Goal: Book appointment/travel/reservation

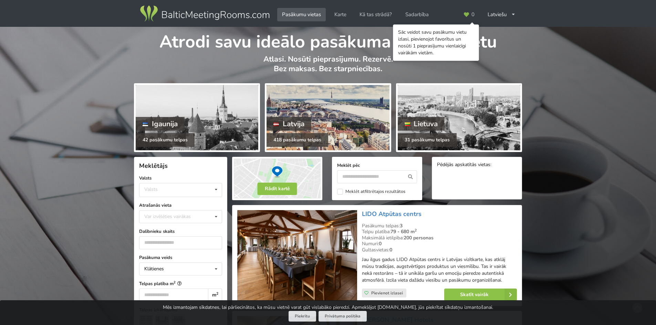
click at [290, 124] on div "Latvija" at bounding box center [288, 124] width 45 height 14
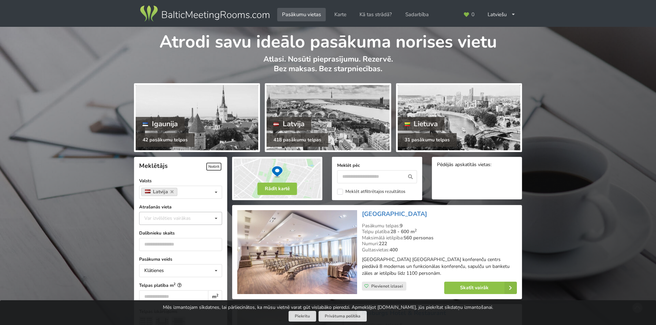
click at [189, 221] on div "Var izvēlēties vairākas" at bounding box center [174, 218] width 64 height 8
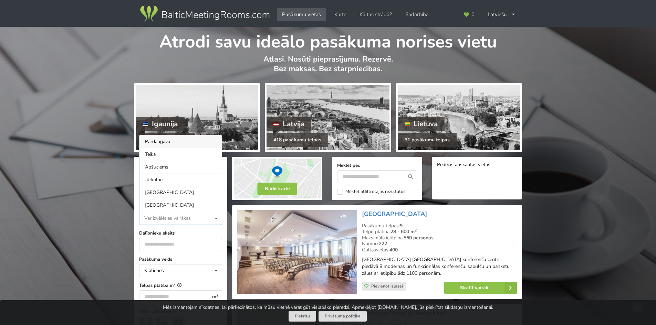
scroll to position [0, 0]
click at [163, 199] on div "Rīga" at bounding box center [180, 205] width 82 height 13
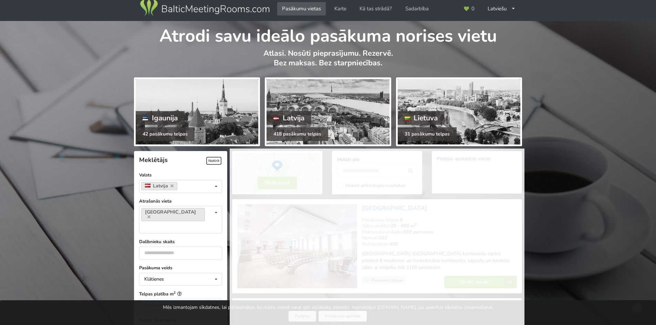
scroll to position [155, 0]
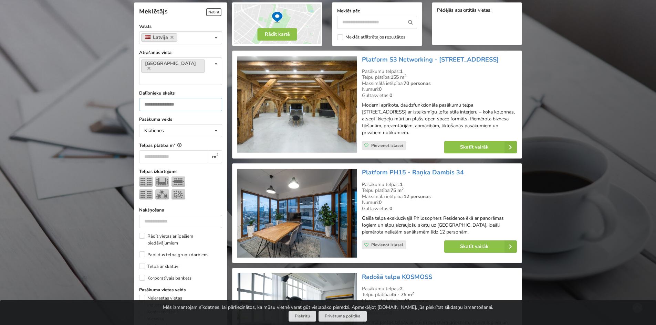
click at [210, 98] on input "number" at bounding box center [180, 104] width 83 height 13
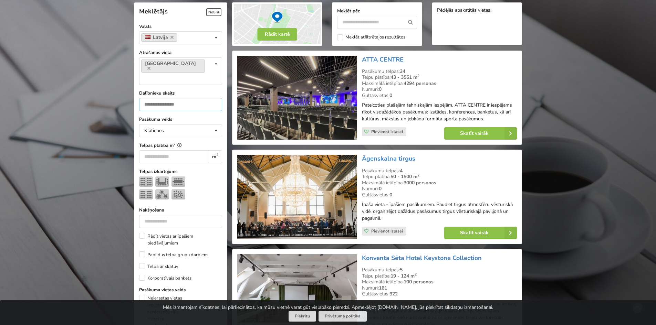
type input "**"
click at [220, 125] on div "Pasākuma veids Klātienes Klātienes Tiešsaistes Klātienes ar tiešraidi Telpas pl…" at bounding box center [180, 322] width 83 height 412
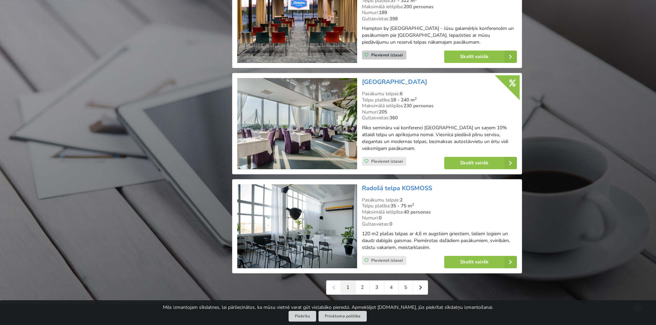
scroll to position [1463, 0]
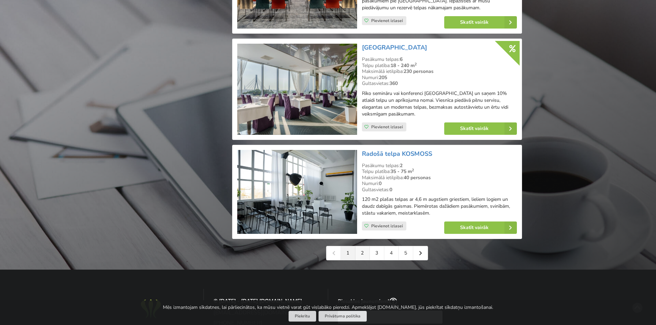
click at [359, 258] on link "2" at bounding box center [362, 253] width 14 height 14
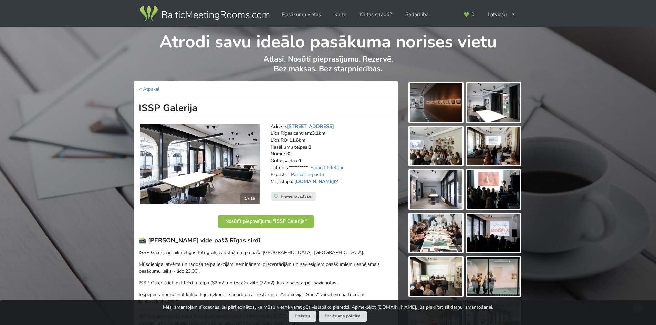
click at [455, 98] on img at bounding box center [436, 102] width 52 height 39
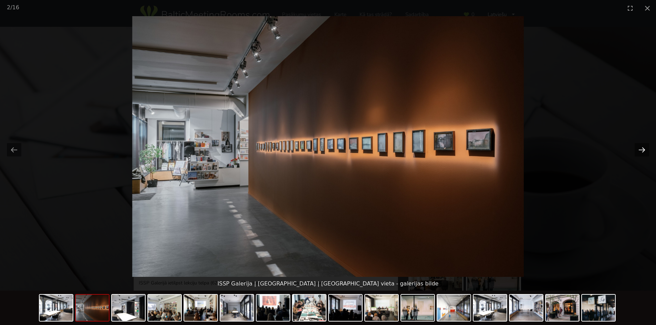
click at [645, 147] on button "Next slide" at bounding box center [641, 149] width 14 height 13
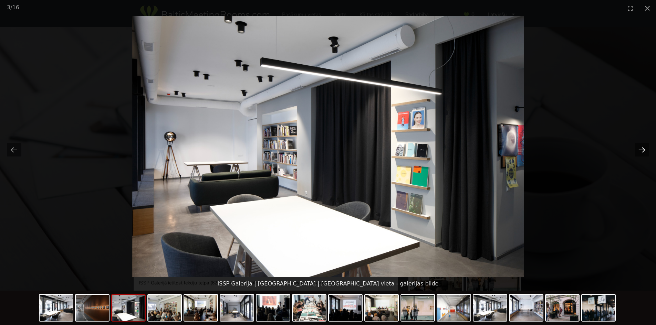
click at [645, 147] on button "Next slide" at bounding box center [641, 149] width 14 height 13
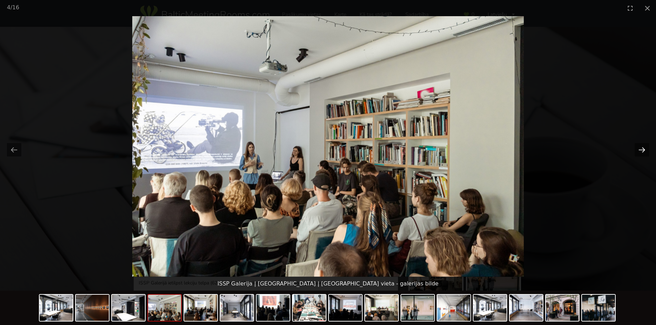
click at [645, 147] on button "Next slide" at bounding box center [641, 149] width 14 height 13
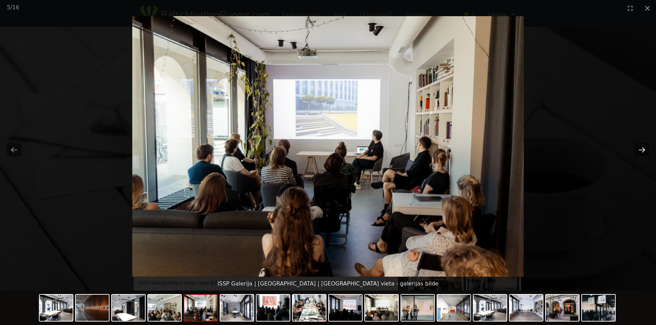
click at [645, 147] on button "Next slide" at bounding box center [641, 149] width 14 height 13
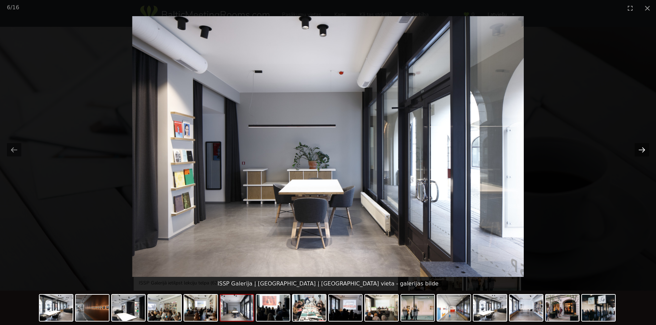
click at [645, 147] on button "Next slide" at bounding box center [641, 149] width 14 height 13
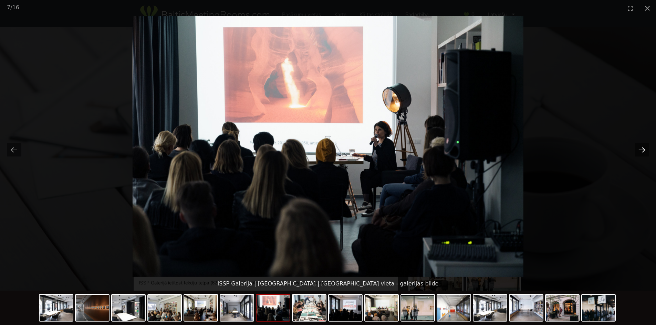
click at [645, 147] on button "Next slide" at bounding box center [641, 149] width 14 height 13
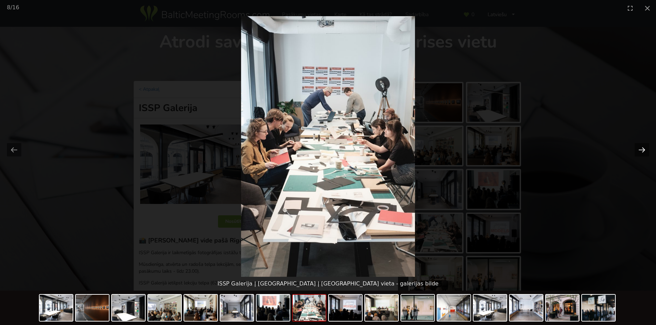
click at [645, 147] on button "Next slide" at bounding box center [641, 149] width 14 height 13
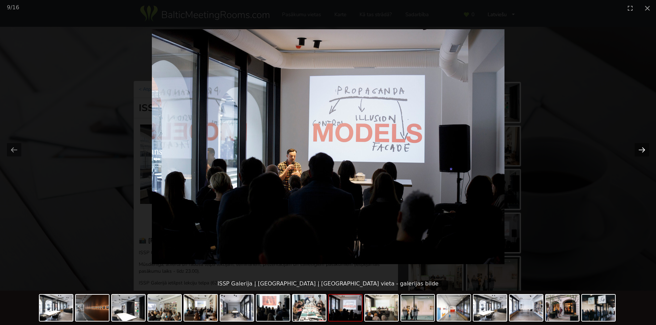
click at [645, 147] on button "Next slide" at bounding box center [641, 149] width 14 height 13
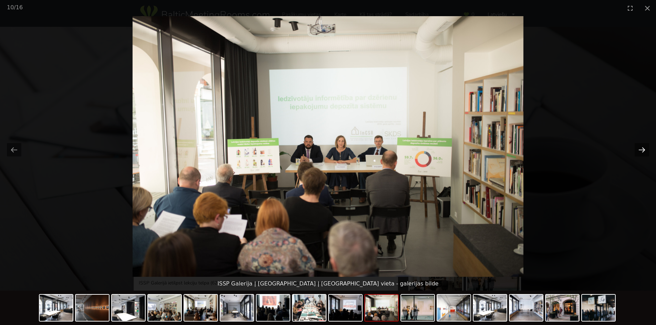
click at [645, 147] on button "Next slide" at bounding box center [641, 149] width 14 height 13
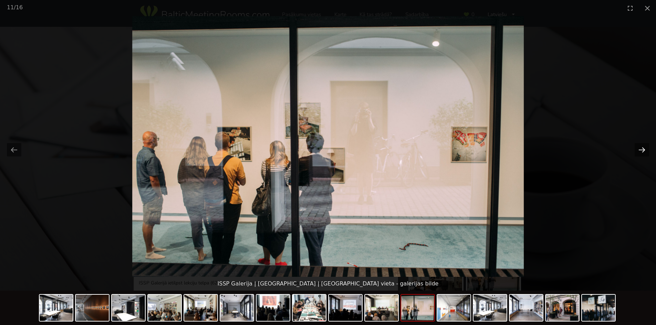
click at [645, 147] on button "Next slide" at bounding box center [641, 149] width 14 height 13
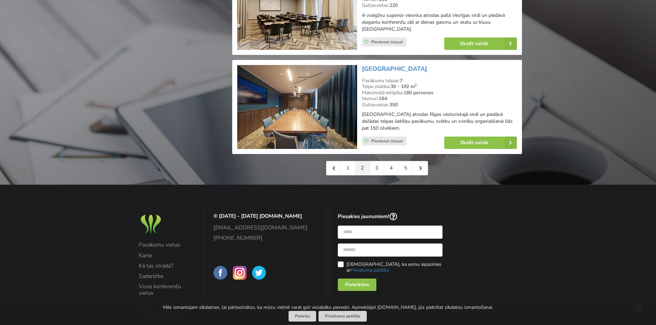
scroll to position [1549, 0]
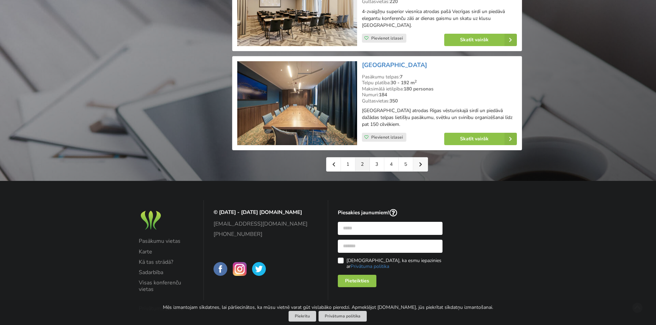
click at [419, 171] on link at bounding box center [420, 165] width 14 height 14
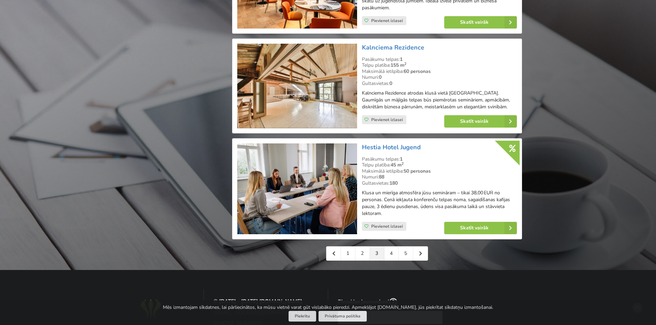
scroll to position [1549, 0]
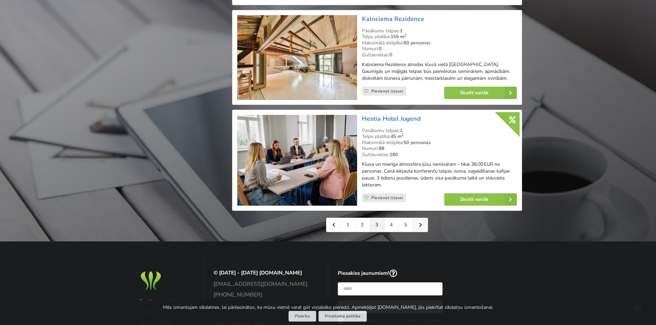
click at [420, 223] on icon at bounding box center [420, 225] width 3 height 5
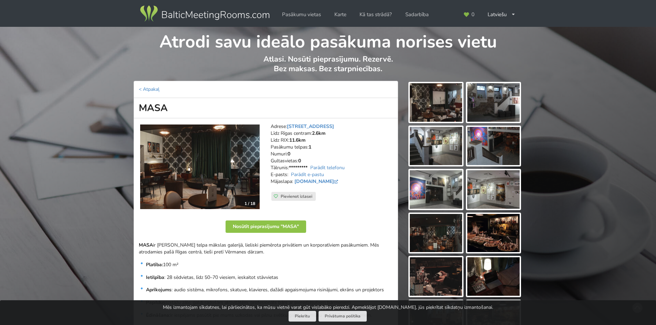
click at [447, 113] on img at bounding box center [436, 102] width 52 height 39
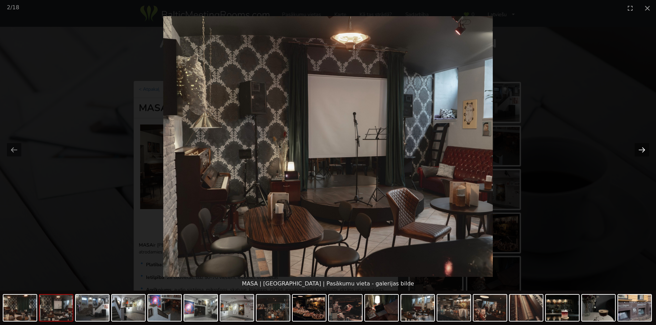
click at [642, 149] on button "Next slide" at bounding box center [641, 149] width 14 height 13
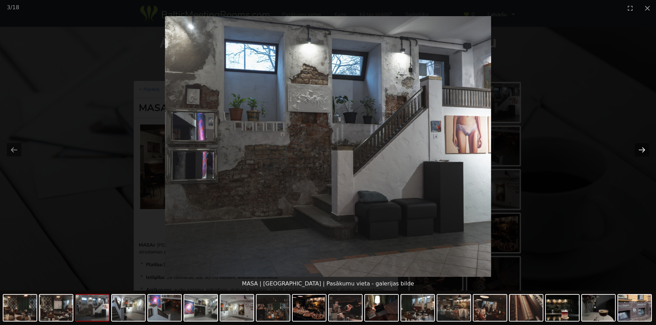
click at [642, 149] on button "Next slide" at bounding box center [641, 149] width 14 height 13
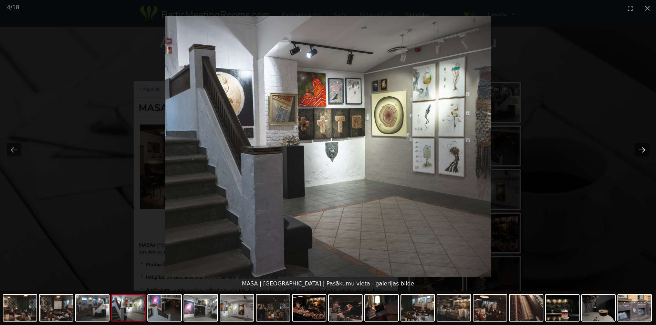
click at [642, 149] on button "Next slide" at bounding box center [641, 149] width 14 height 13
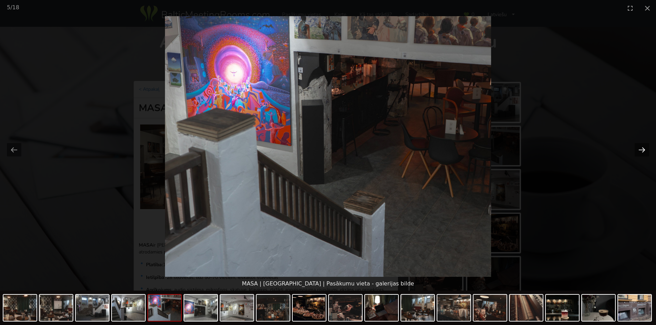
click at [642, 149] on button "Next slide" at bounding box center [641, 149] width 14 height 13
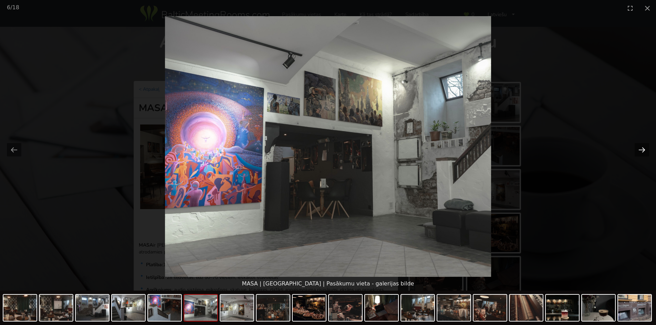
click at [642, 149] on button "Next slide" at bounding box center [641, 149] width 14 height 13
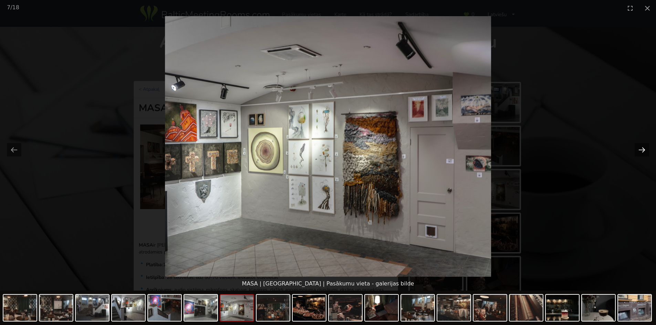
click at [642, 149] on button "Next slide" at bounding box center [641, 149] width 14 height 13
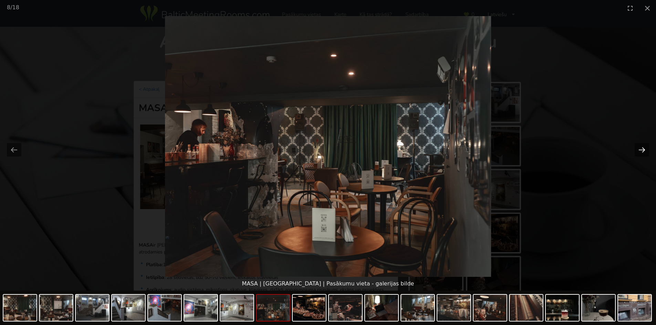
click at [642, 149] on button "Next slide" at bounding box center [641, 149] width 14 height 13
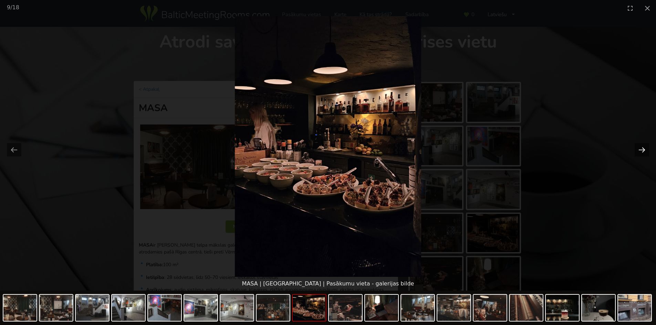
click at [642, 149] on button "Next slide" at bounding box center [641, 149] width 14 height 13
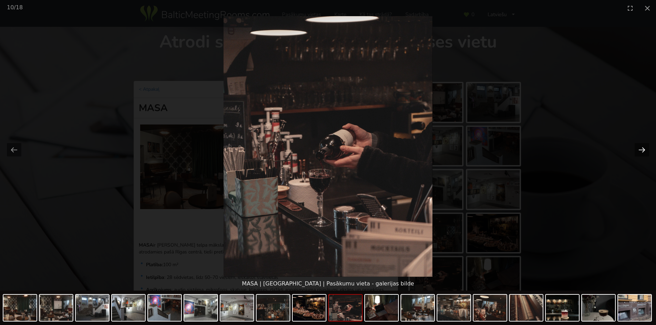
click at [642, 150] on button "Next slide" at bounding box center [641, 149] width 14 height 13
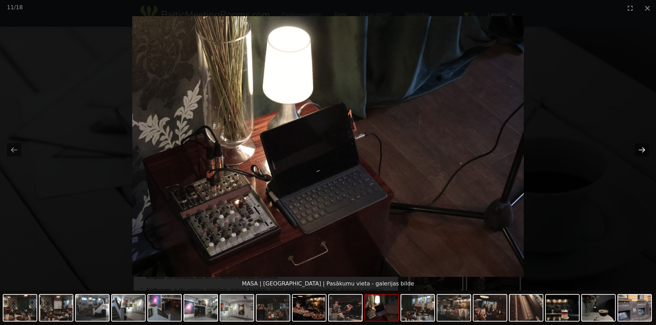
click at [642, 150] on button "Next slide" at bounding box center [641, 149] width 14 height 13
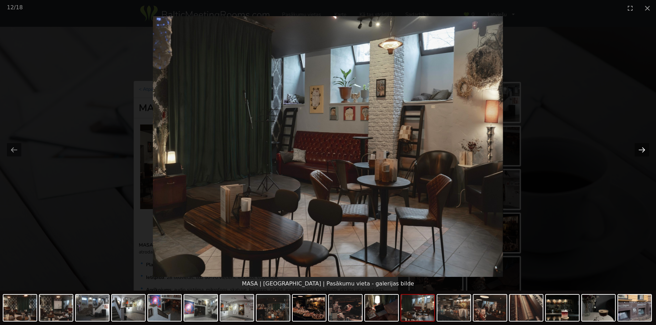
click at [642, 150] on button "Next slide" at bounding box center [641, 149] width 14 height 13
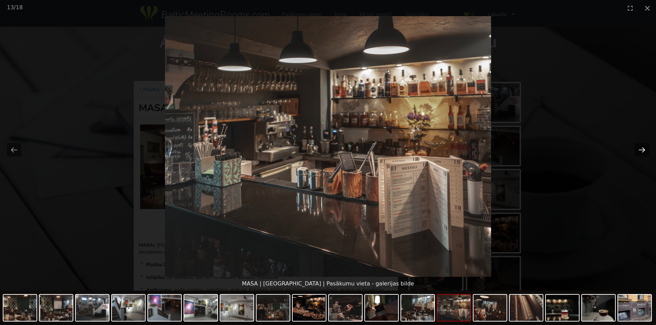
click at [642, 150] on button "Next slide" at bounding box center [641, 149] width 14 height 13
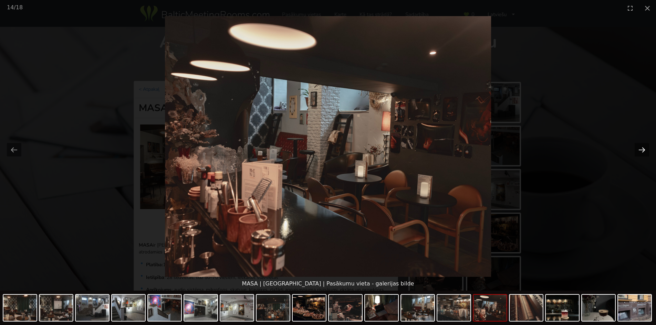
click at [642, 150] on button "Next slide" at bounding box center [641, 149] width 14 height 13
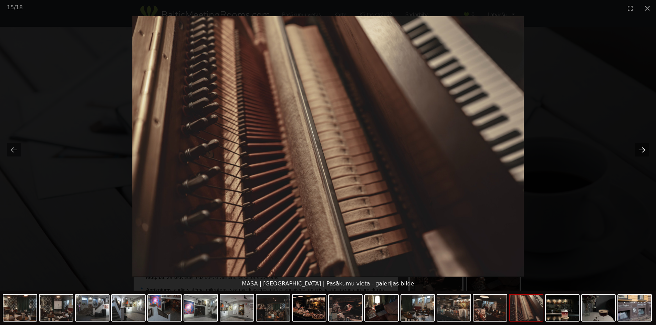
click at [642, 150] on button "Next slide" at bounding box center [641, 149] width 14 height 13
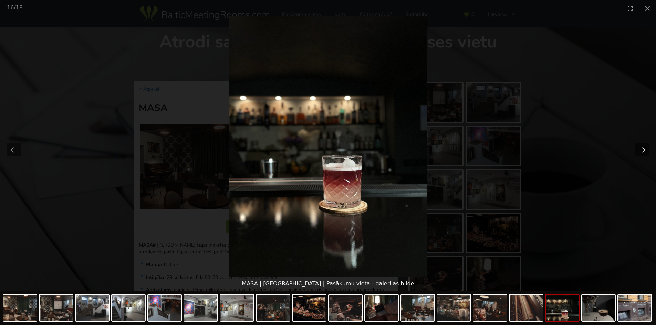
click at [642, 150] on button "Next slide" at bounding box center [641, 149] width 14 height 13
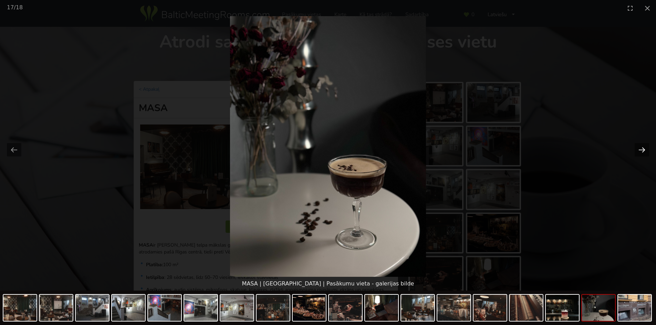
click at [642, 150] on button "Next slide" at bounding box center [641, 149] width 14 height 13
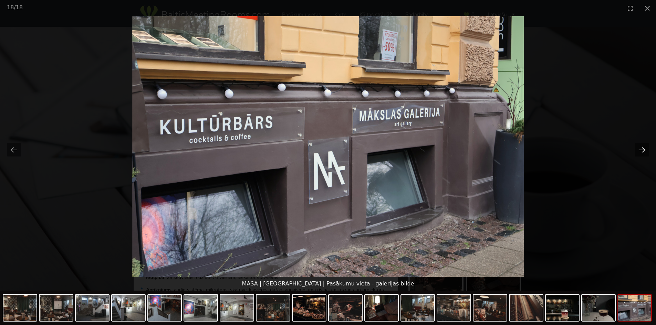
click at [643, 150] on button "Next slide" at bounding box center [641, 149] width 14 height 13
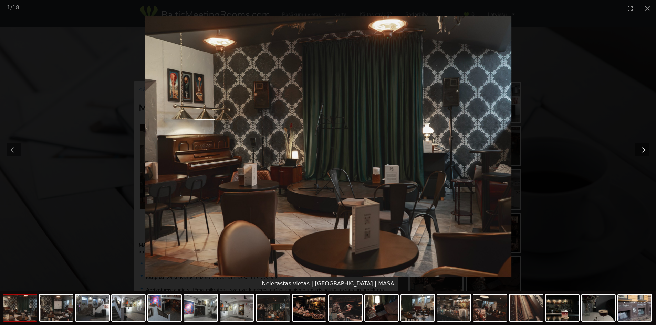
click at [643, 150] on button "Next slide" at bounding box center [641, 149] width 14 height 13
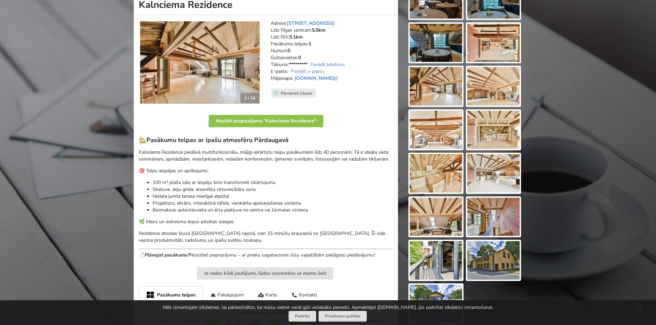
scroll to position [34, 0]
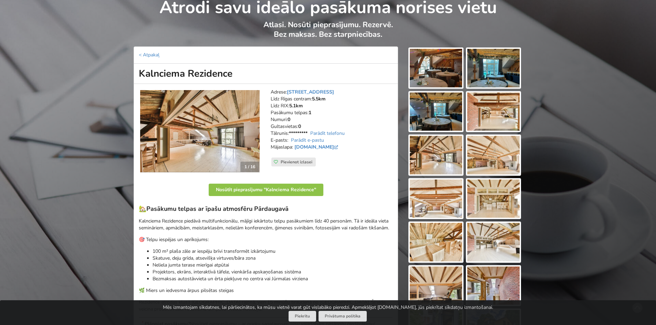
click at [427, 79] on img at bounding box center [436, 68] width 52 height 39
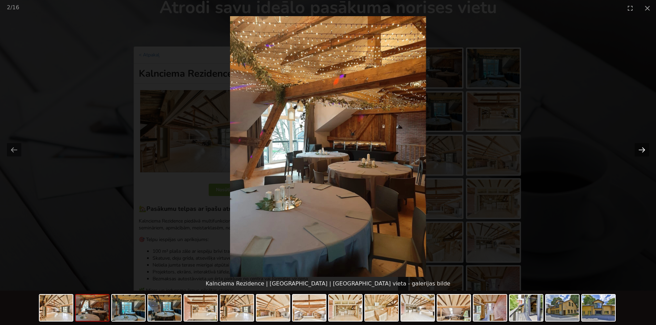
click at [642, 149] on button "Next slide" at bounding box center [641, 149] width 14 height 13
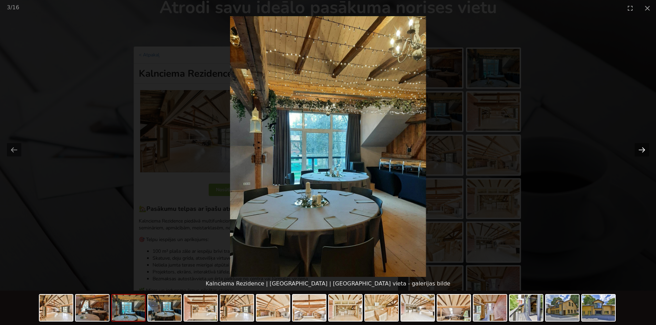
click at [642, 149] on button "Next slide" at bounding box center [641, 149] width 14 height 13
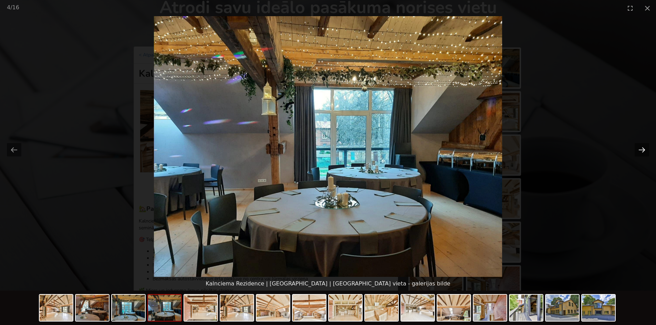
click at [642, 149] on button "Next slide" at bounding box center [641, 149] width 14 height 13
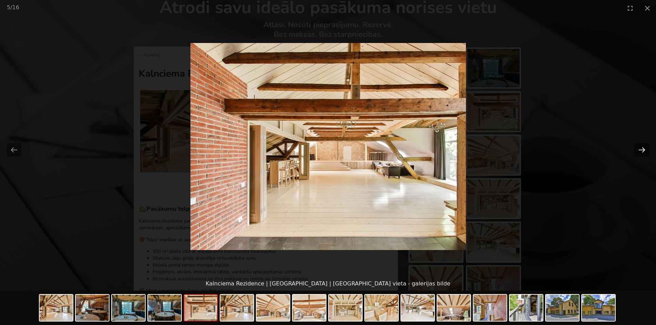
click at [642, 149] on button "Next slide" at bounding box center [641, 149] width 14 height 13
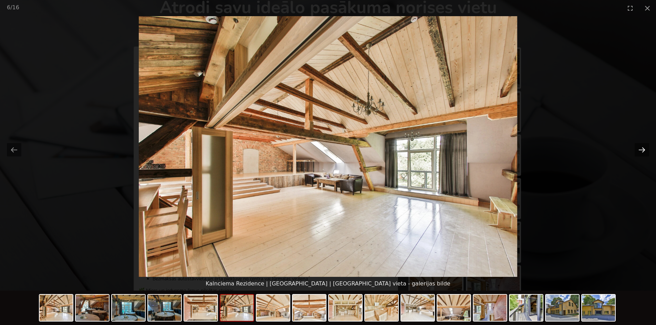
click at [642, 149] on button "Next slide" at bounding box center [641, 149] width 14 height 13
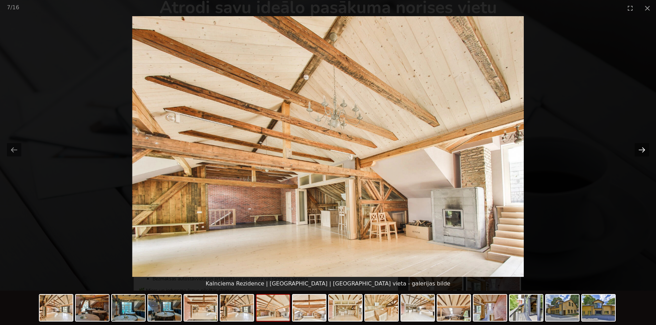
click at [642, 149] on button "Next slide" at bounding box center [641, 149] width 14 height 13
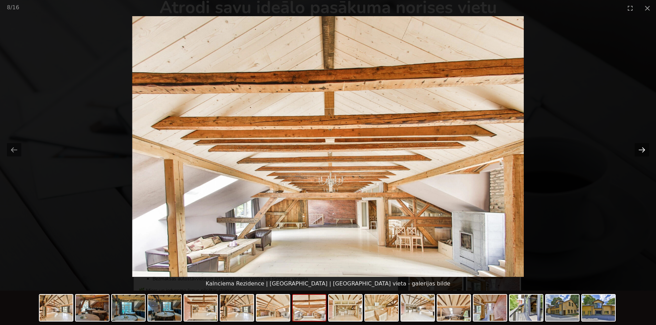
click at [642, 149] on button "Next slide" at bounding box center [641, 149] width 14 height 13
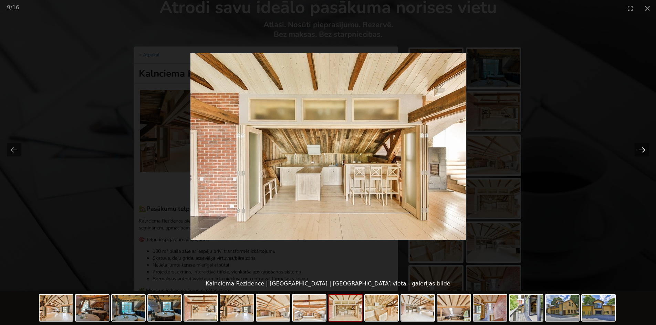
click at [642, 149] on button "Next slide" at bounding box center [641, 149] width 14 height 13
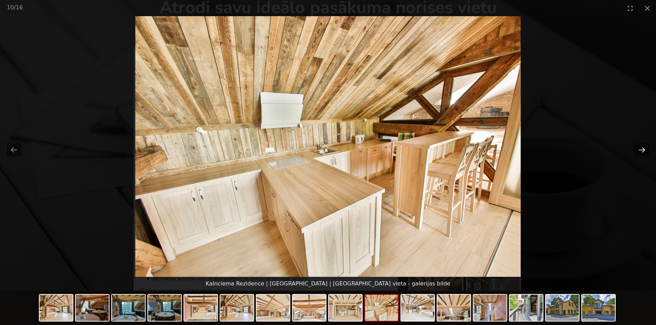
click at [642, 149] on button "Next slide" at bounding box center [641, 149] width 14 height 13
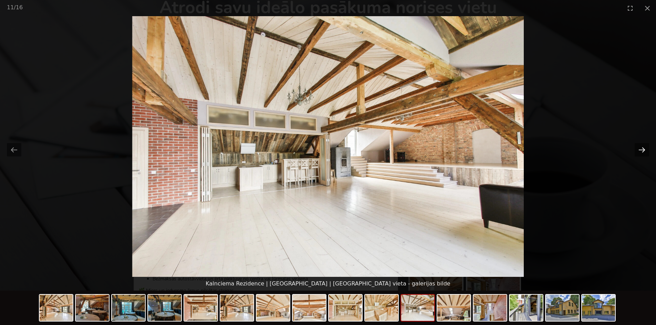
click at [642, 149] on button "Next slide" at bounding box center [641, 149] width 14 height 13
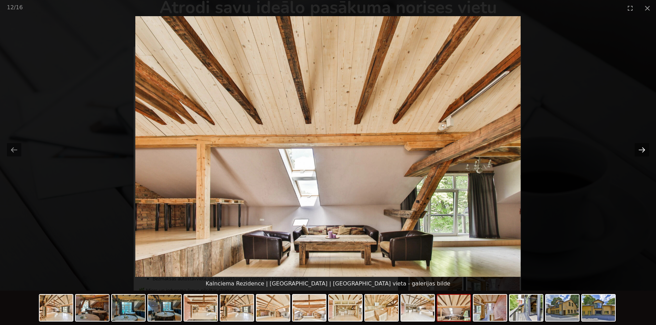
click at [642, 149] on button "Next slide" at bounding box center [641, 149] width 14 height 13
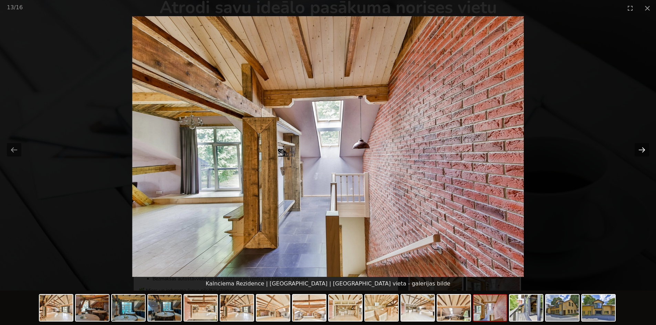
click at [642, 149] on button "Next slide" at bounding box center [641, 149] width 14 height 13
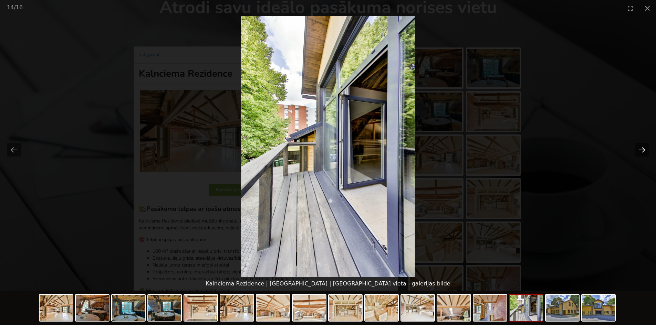
click at [642, 149] on button "Next slide" at bounding box center [641, 149] width 14 height 13
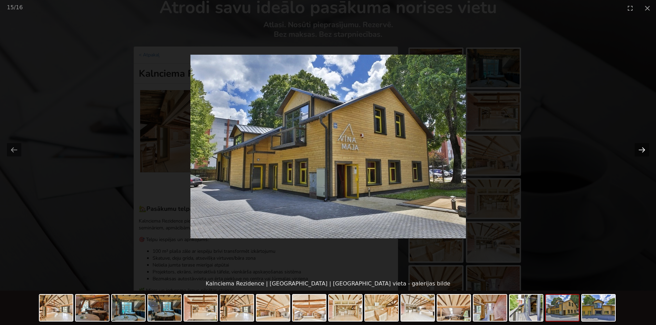
click at [642, 149] on button "Next slide" at bounding box center [641, 149] width 14 height 13
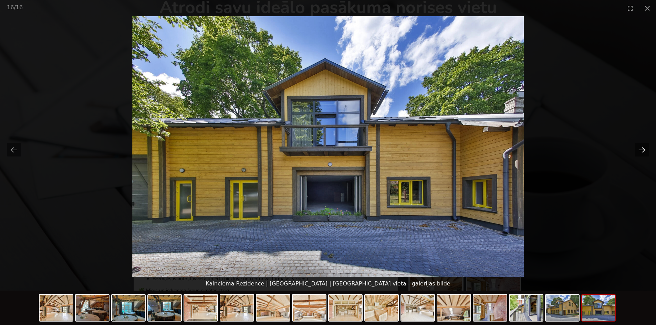
click at [642, 149] on button "Next slide" at bounding box center [641, 149] width 14 height 13
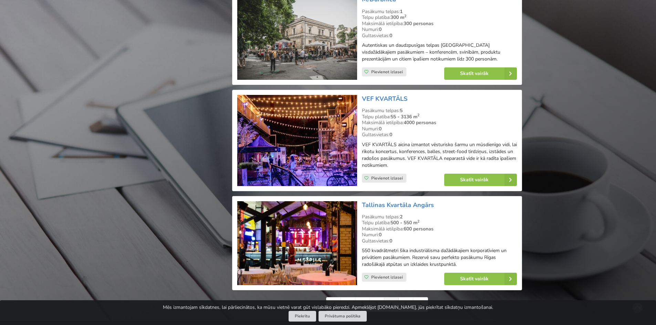
scroll to position [1514, 0]
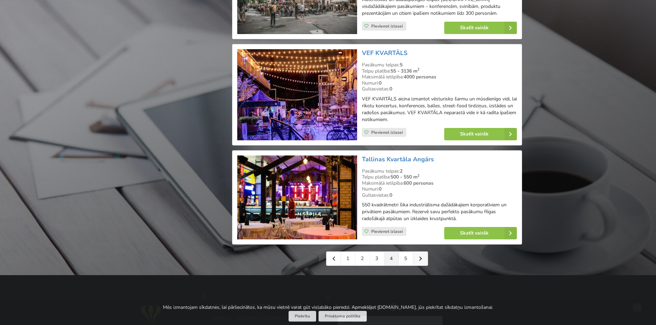
click at [423, 252] on link at bounding box center [420, 259] width 14 height 14
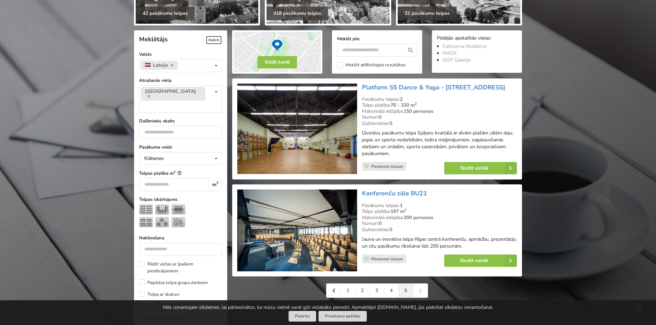
scroll to position [138, 0]
